Goal: Check status: Check status

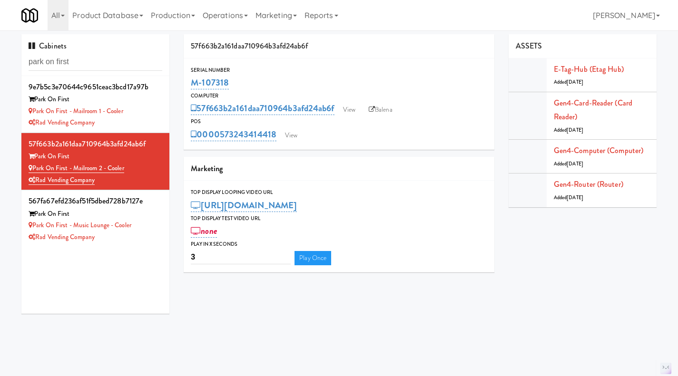
drag, startPoint x: 248, startPoint y: 80, endPoint x: 187, endPoint y: 79, distance: 61.4
click at [187, 79] on div "Serial Number M-107318" at bounding box center [339, 79] width 311 height 26
copy link "M-107318"
drag, startPoint x: 283, startPoint y: 146, endPoint x: 223, endPoint y: 142, distance: 61.0
click at [223, 142] on div "Serial Number M-107318 Computer 57f663b2a161daa710964b3afd24ab6f View Balena PO…" at bounding box center [339, 103] width 311 height 91
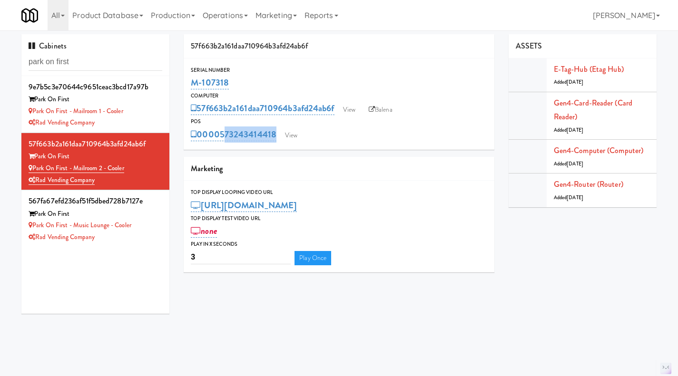
copy div "573243414418 View"
click at [275, 80] on div "M-107318" at bounding box center [339, 83] width 296 height 16
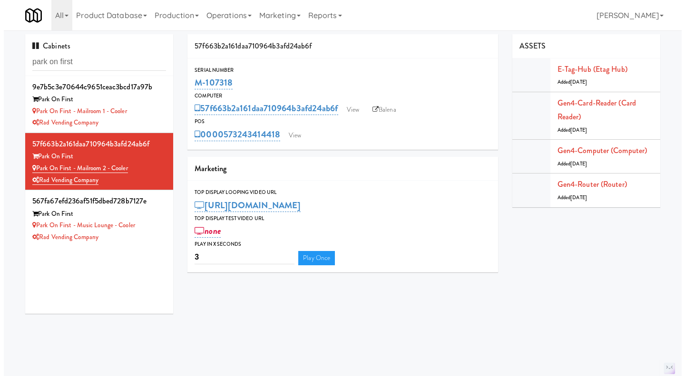
scroll to position [30, 0]
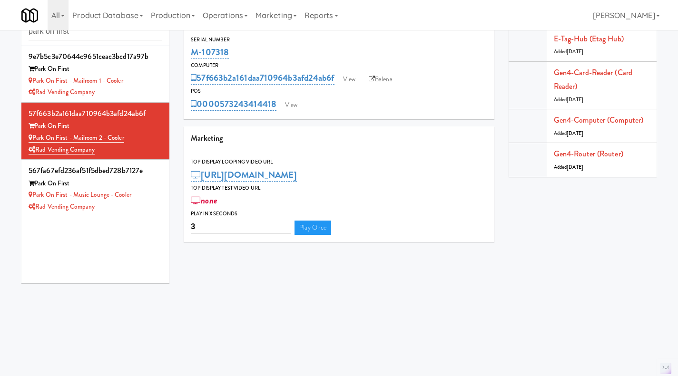
click at [147, 78] on div "Park on First - Mailroom 1 - Cooler" at bounding box center [96, 81] width 134 height 12
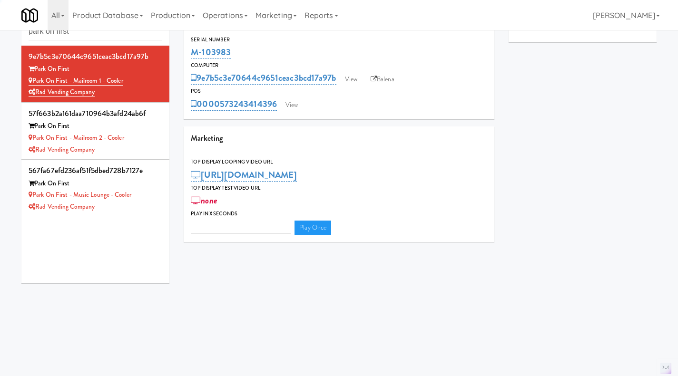
type input "3"
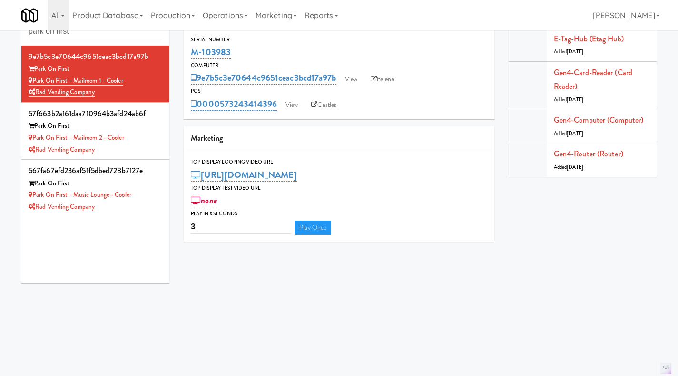
click at [151, 136] on div "Park on First - Mailroom 2 - Cooler" at bounding box center [96, 138] width 134 height 12
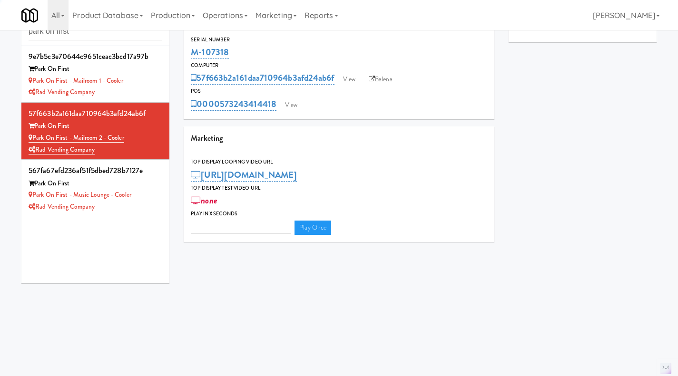
type input "3"
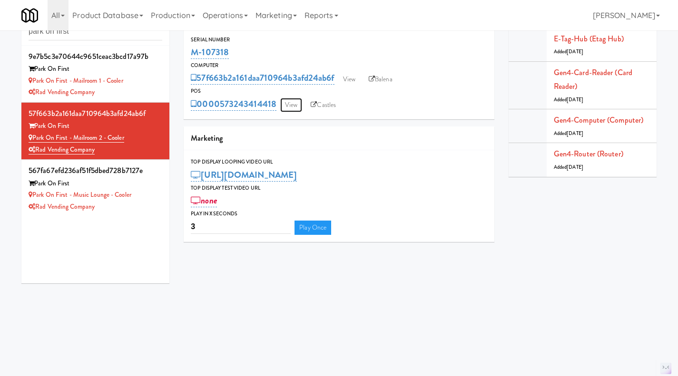
click at [289, 107] on link "View" at bounding box center [291, 105] width 22 height 14
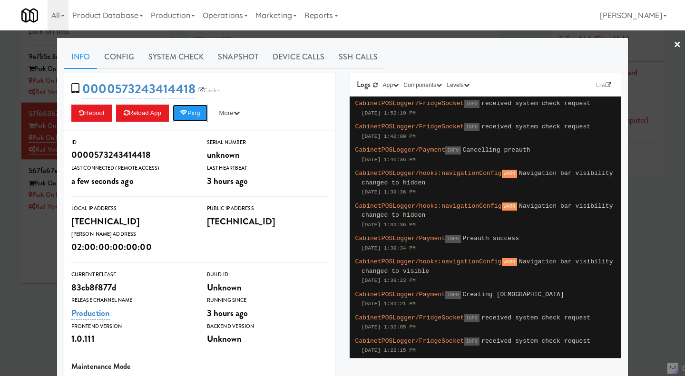
click at [194, 119] on button "Ping" at bounding box center [190, 113] width 35 height 17
click at [37, 270] on div at bounding box center [342, 188] width 685 height 376
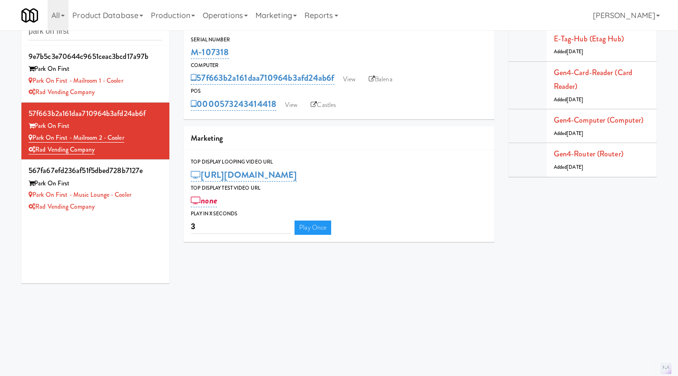
drag, startPoint x: 281, startPoint y: 115, endPoint x: 222, endPoint y: 117, distance: 59.0
click at [222, 117] on div "Serial Number M-107318 Computer 57f663b2a161daa710964b3afd24ab6f View Balena PO…" at bounding box center [339, 73] width 311 height 91
copy link "573243414418"
click at [290, 108] on link "View" at bounding box center [291, 105] width 22 height 14
